Goal: Check status: Check status

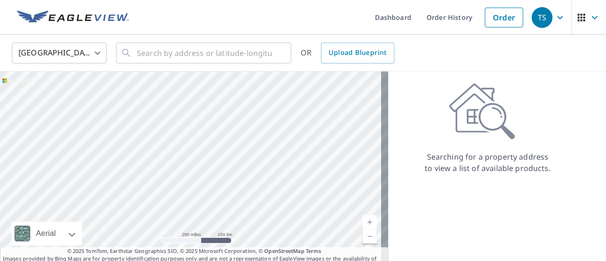
click at [441, 15] on link "Order History" at bounding box center [449, 17] width 61 height 35
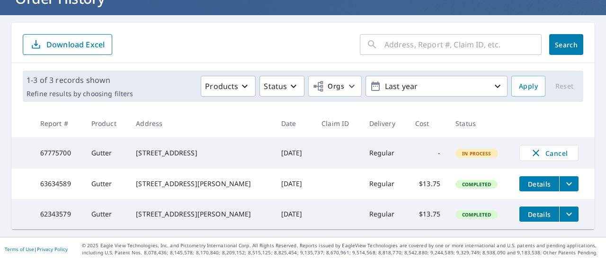
scroll to position [82, 0]
